Goal: Check status: Check status

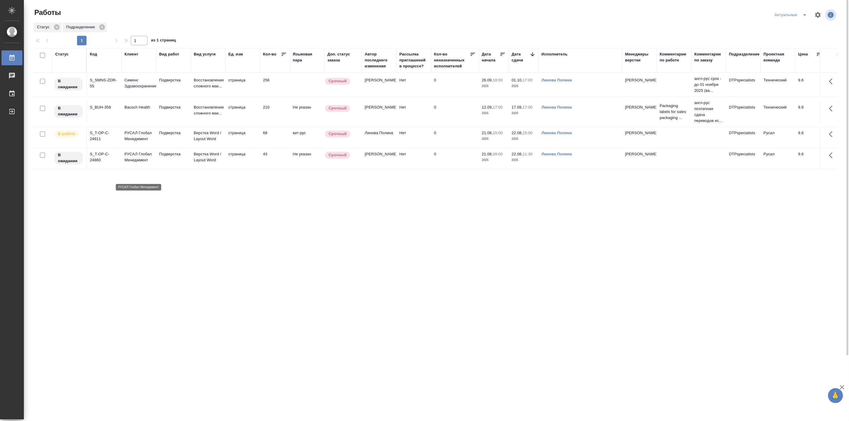
click at [142, 163] on p "РУСАЛ Глобал Менеджмент" at bounding box center [138, 157] width 29 height 12
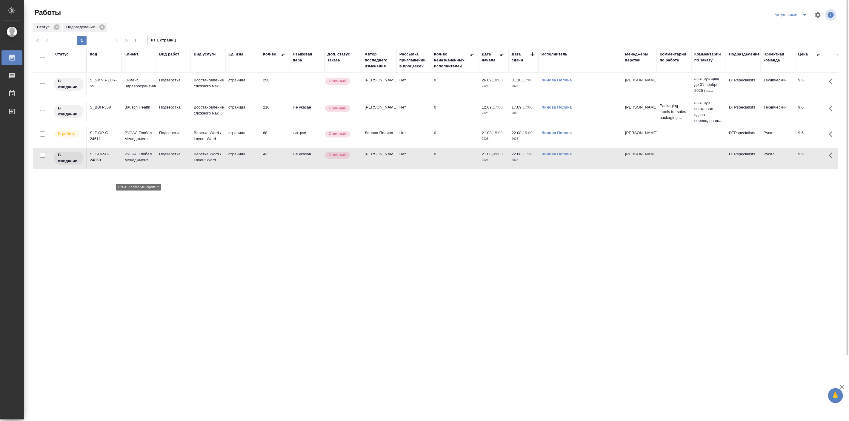
click at [142, 163] on p "РУСАЛ Глобал Менеджмент" at bounding box center [138, 157] width 29 height 12
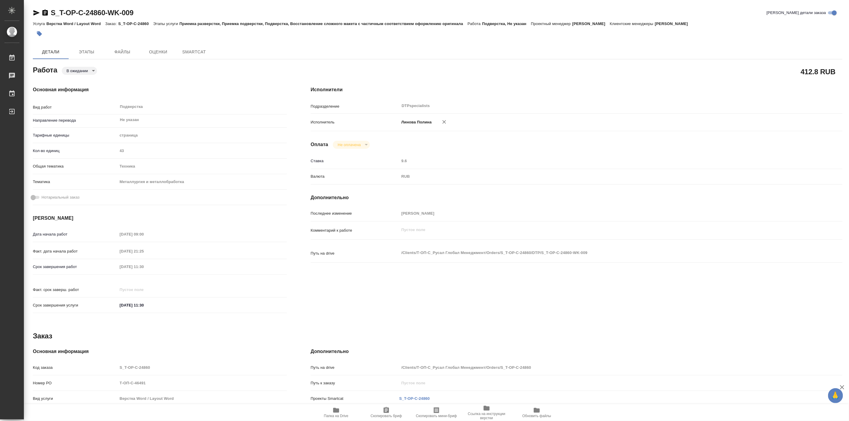
type textarea "x"
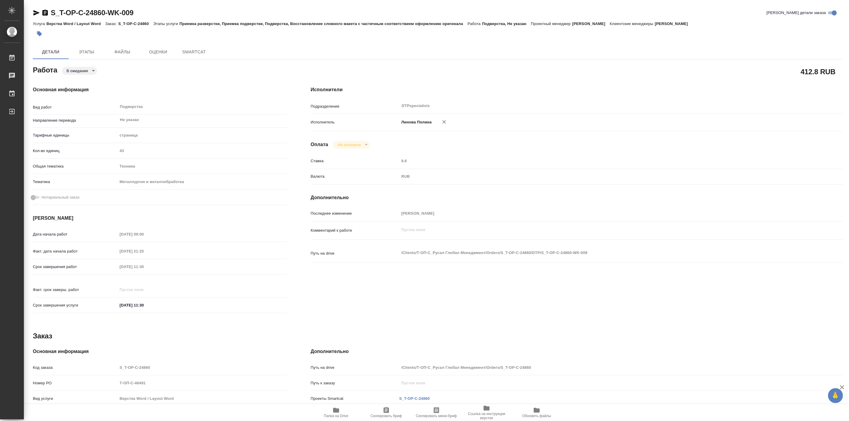
type textarea "x"
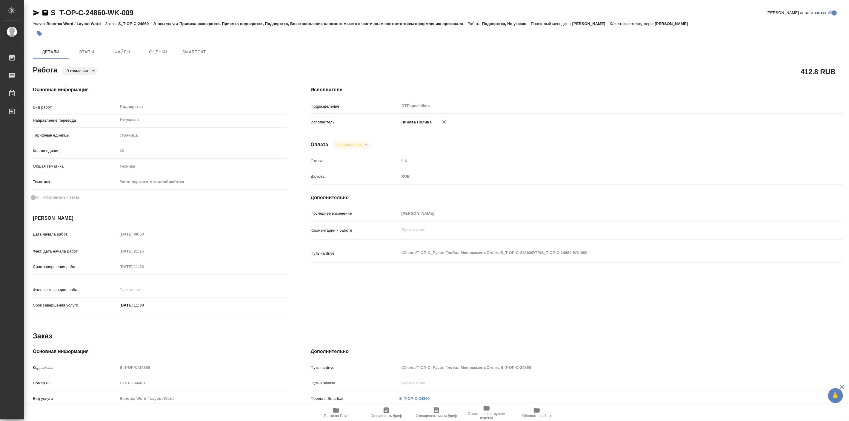
type textarea "x"
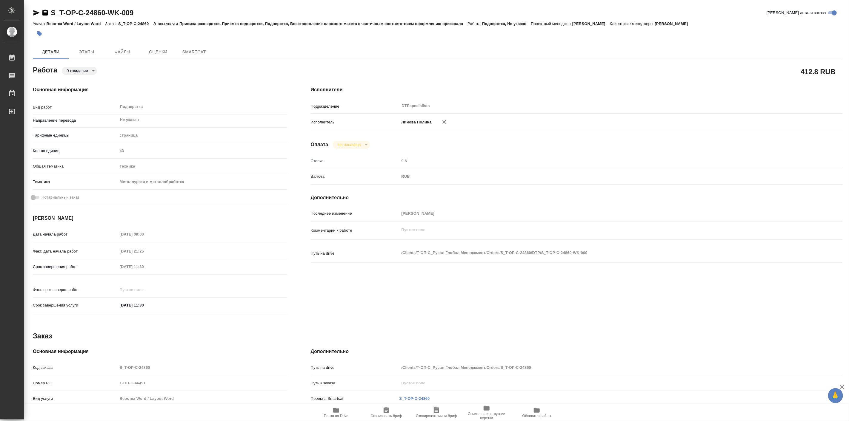
type textarea "x"
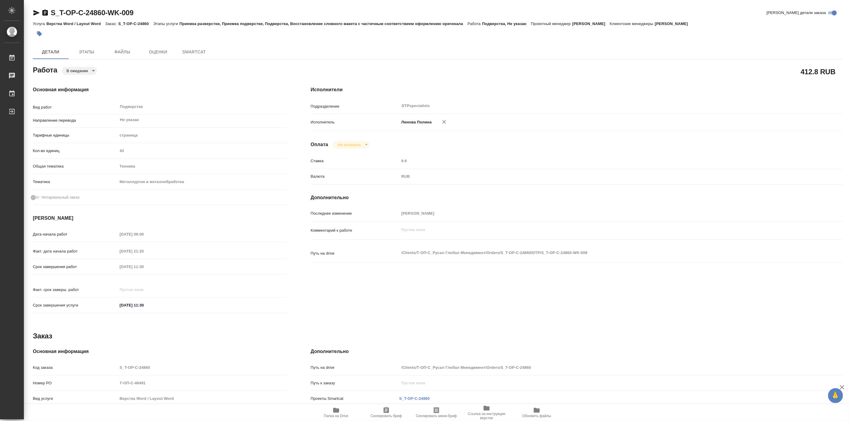
type textarea "x"
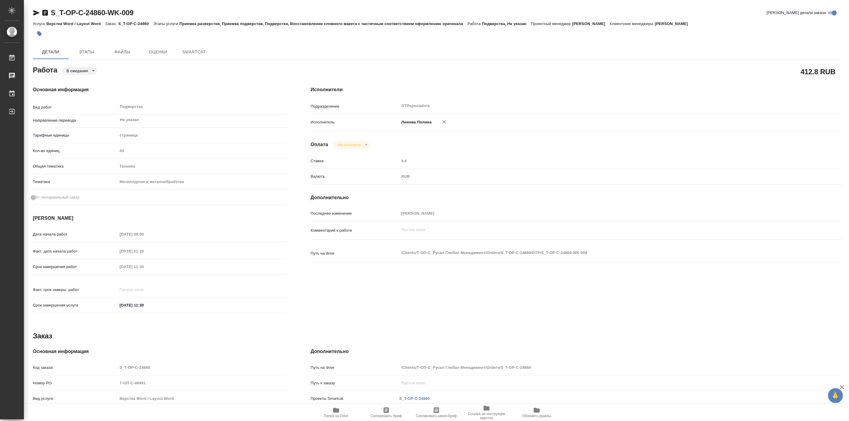
type textarea "x"
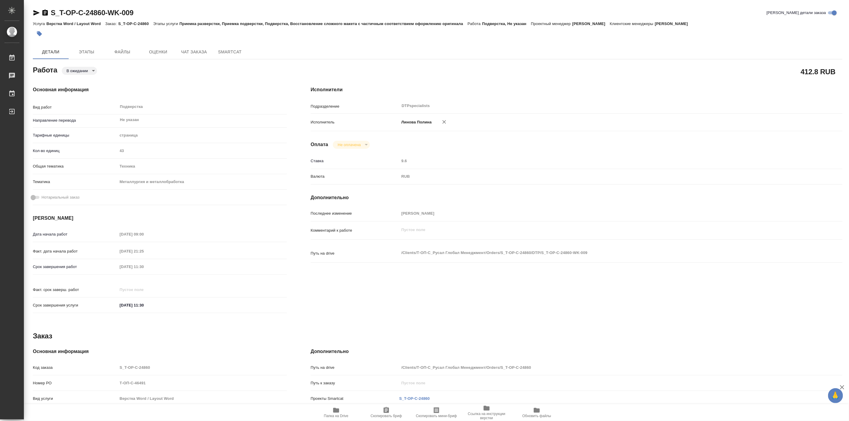
type textarea "x"
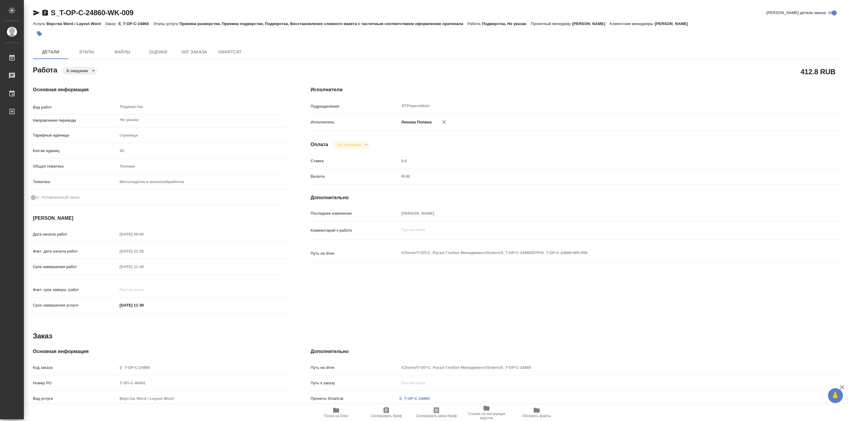
type textarea "x"
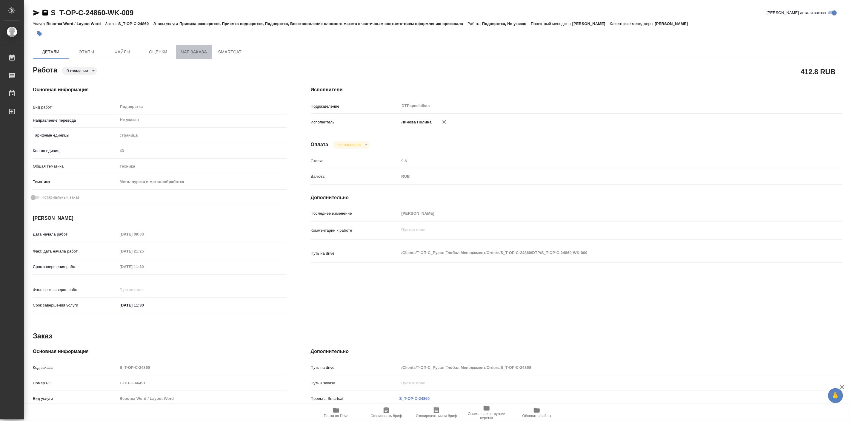
click at [185, 53] on span "Чат заказа" at bounding box center [194, 51] width 29 height 7
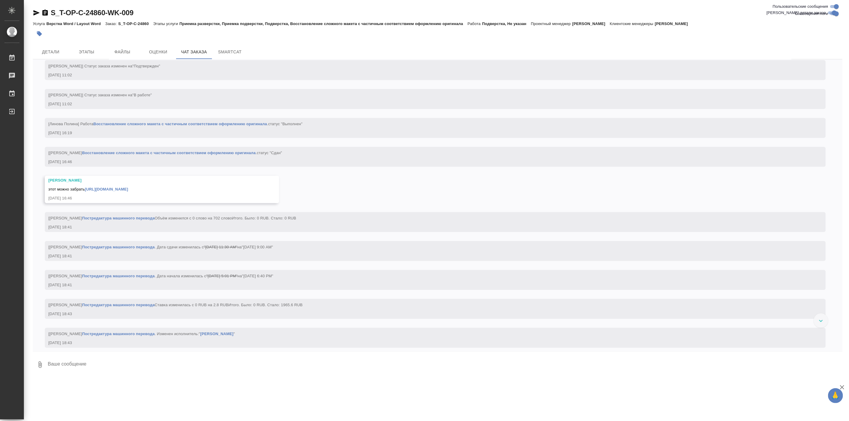
scroll to position [1103, 0]
click at [87, 52] on span "Этапы" at bounding box center [86, 51] width 29 height 7
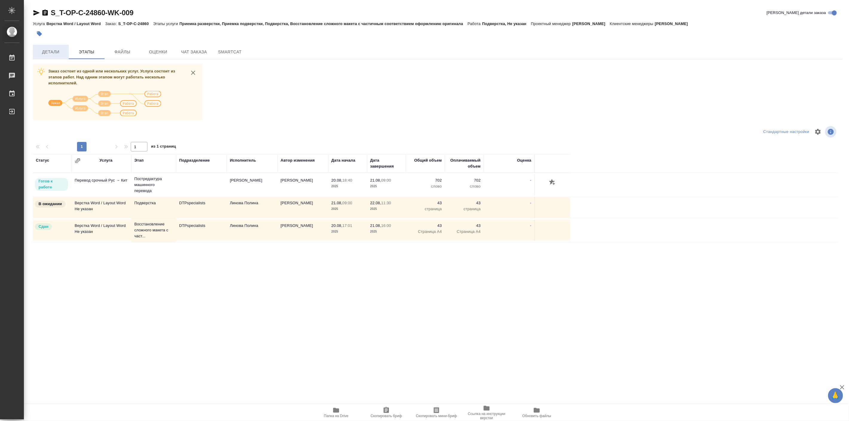
click at [36, 55] on button "Детали" at bounding box center [51, 52] width 36 height 14
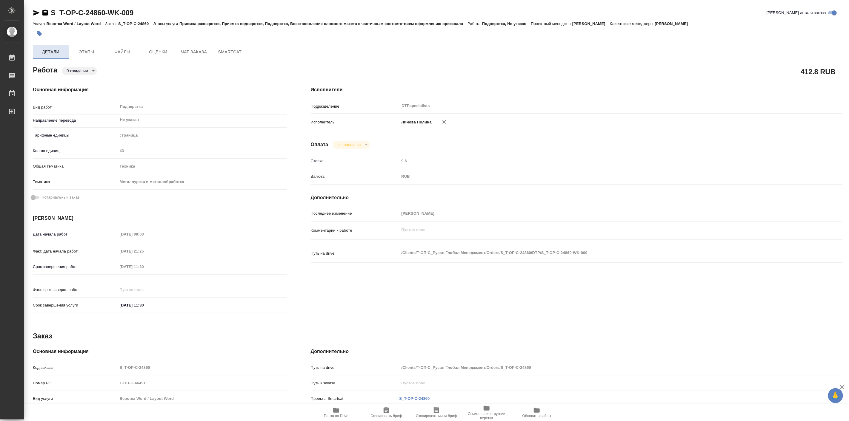
type textarea "x"
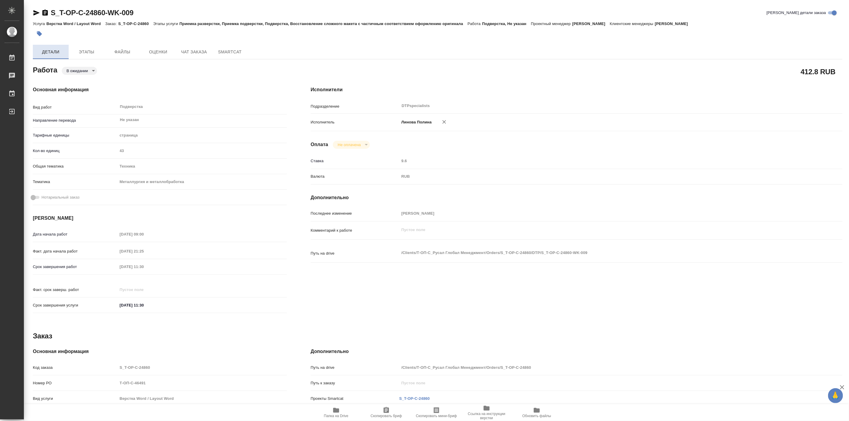
type textarea "x"
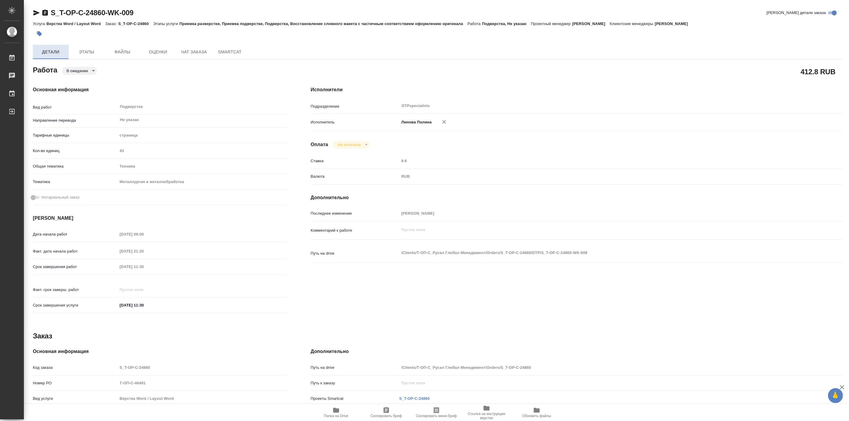
type textarea "x"
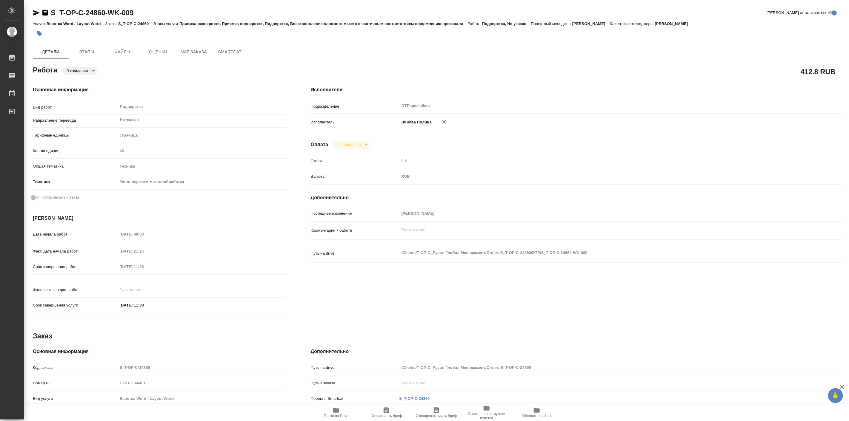
type textarea "x"
